Goal: Information Seeking & Learning: Find specific fact

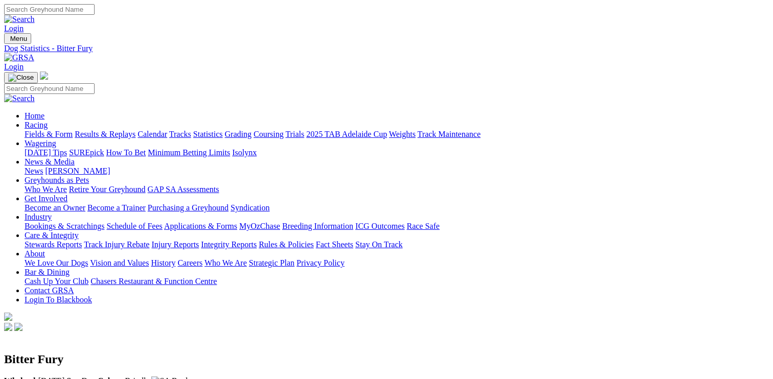
click at [56, 130] on link "Fields & Form" at bounding box center [49, 134] width 48 height 9
click at [22, 379] on link "F" at bounding box center [20, 385] width 5 height 9
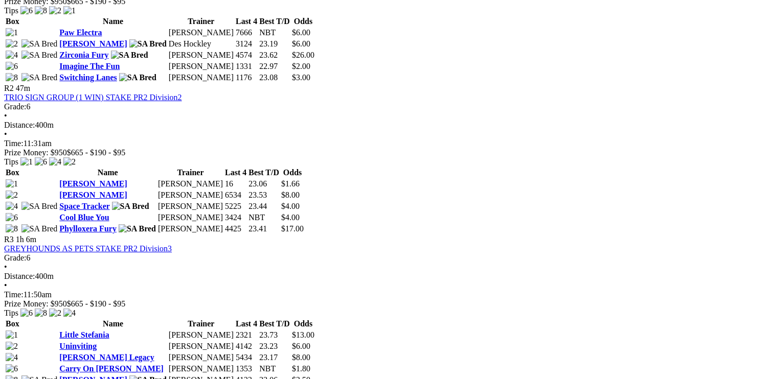
scroll to position [593, 0]
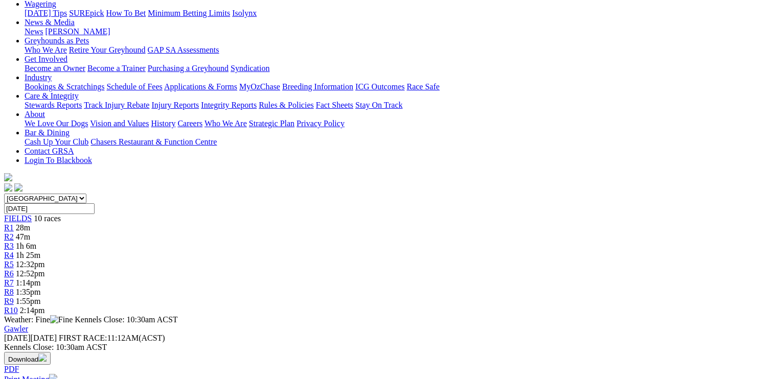
scroll to position [0, 5]
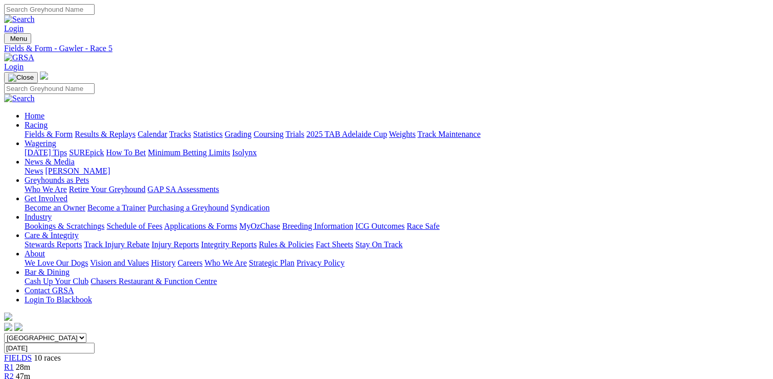
click at [45, 130] on link "Fields & Form" at bounding box center [49, 134] width 48 height 9
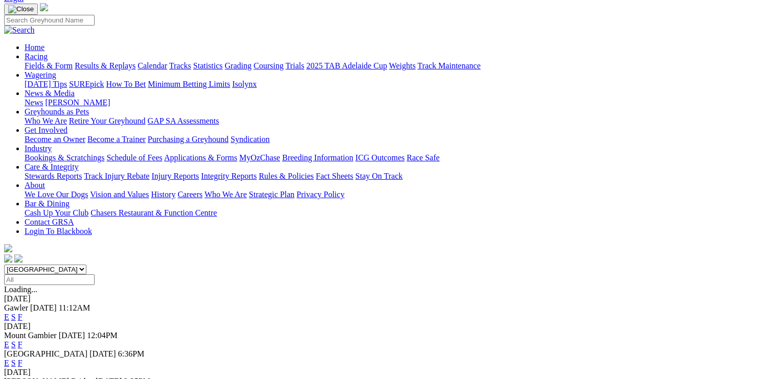
scroll to position [76, 0]
